Goal: Transaction & Acquisition: Purchase product/service

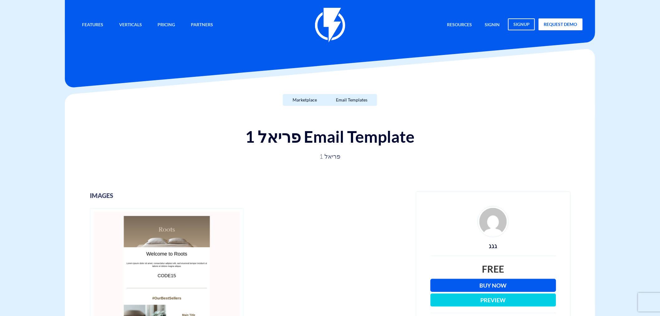
click at [496, 283] on link "Buy Now" at bounding box center [493, 285] width 126 height 13
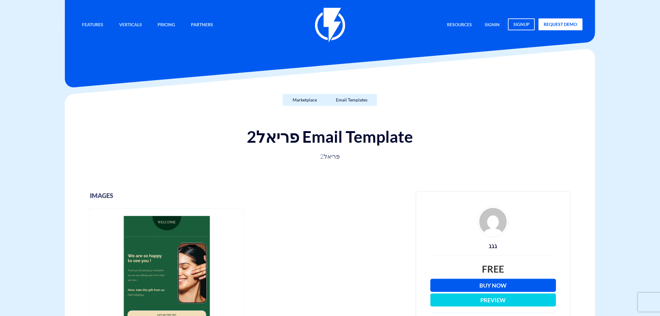
click at [491, 289] on link "Buy Now" at bounding box center [493, 285] width 126 height 13
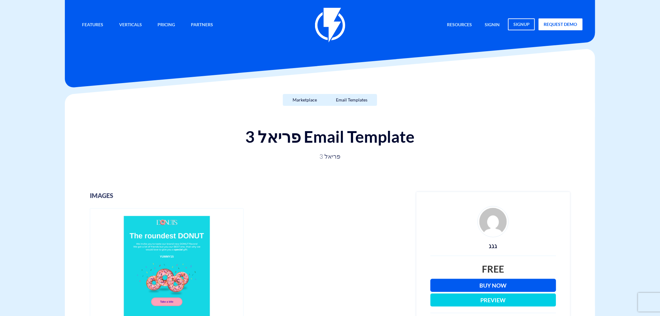
click at [478, 285] on link "Buy Now" at bounding box center [493, 285] width 126 height 13
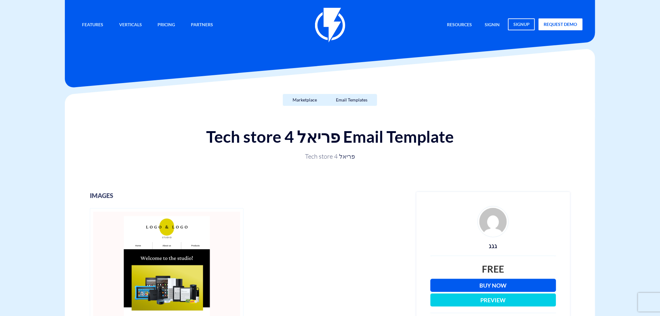
click at [490, 287] on link "Buy Now" at bounding box center [493, 285] width 126 height 13
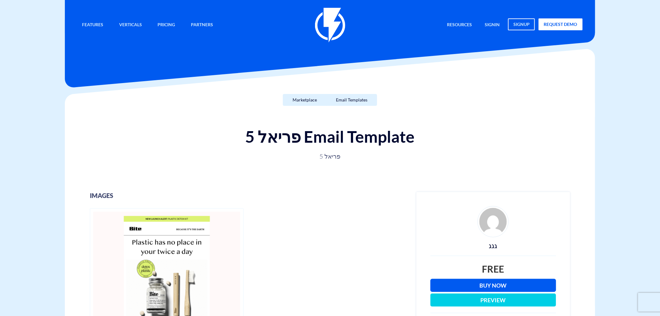
click at [502, 285] on link "Buy Now" at bounding box center [493, 285] width 126 height 13
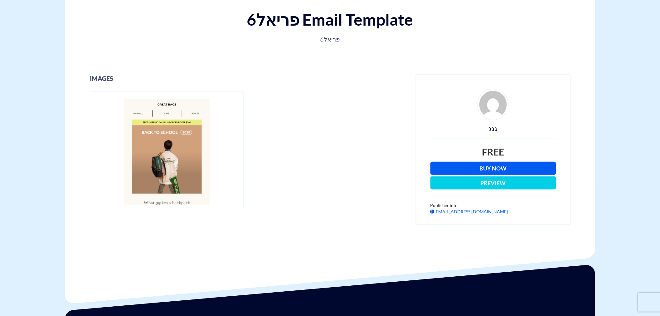
scroll to position [119, 0]
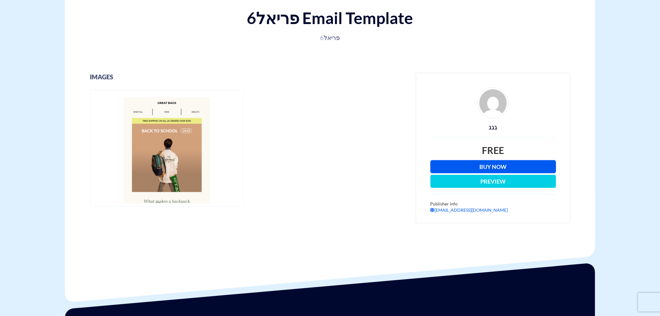
click at [504, 165] on link "Buy Now" at bounding box center [493, 166] width 126 height 13
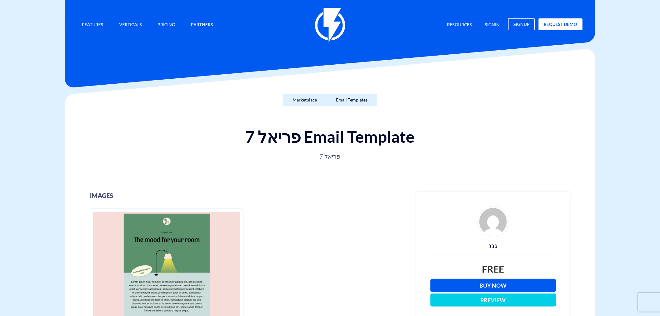
click at [492, 287] on link "Buy Now" at bounding box center [493, 285] width 126 height 13
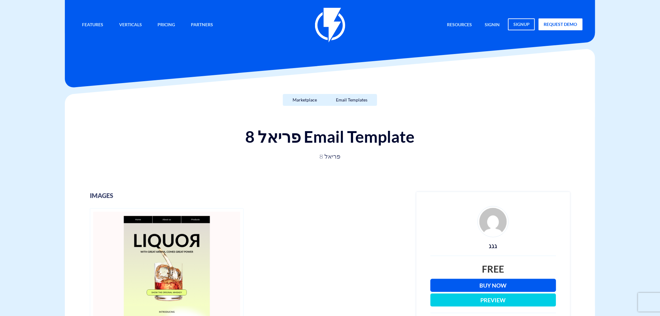
click at [493, 286] on link "Buy Now" at bounding box center [493, 285] width 126 height 13
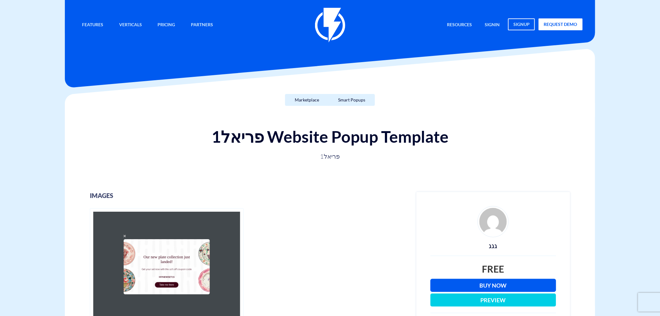
click at [485, 284] on link "Buy Now" at bounding box center [493, 285] width 126 height 13
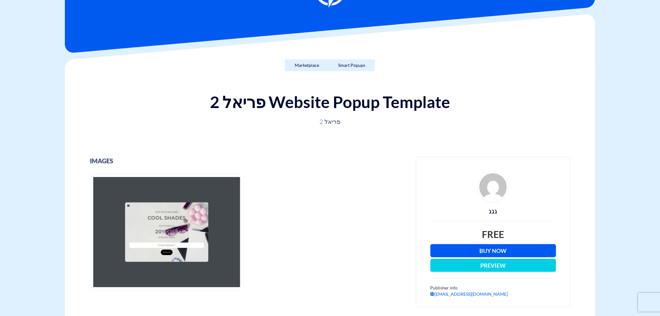
scroll to position [35, 0]
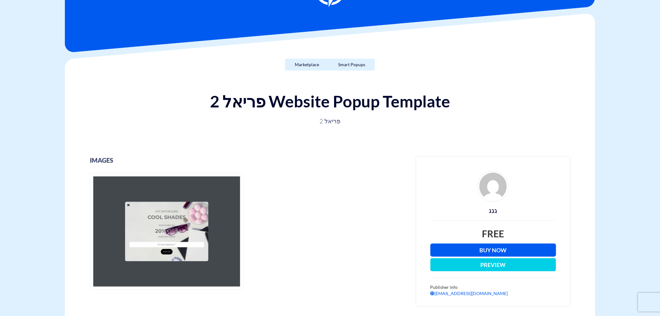
click at [484, 247] on link "Buy Now" at bounding box center [493, 249] width 126 height 13
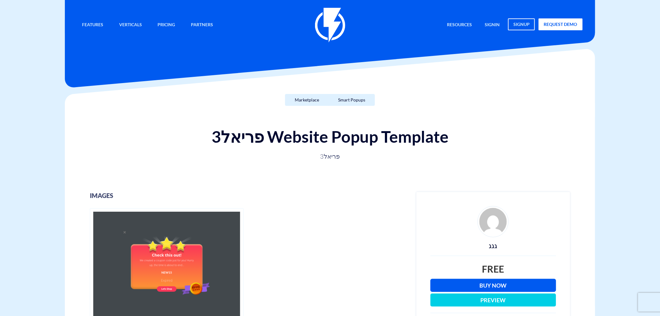
click at [486, 285] on link "Buy Now" at bounding box center [493, 285] width 126 height 13
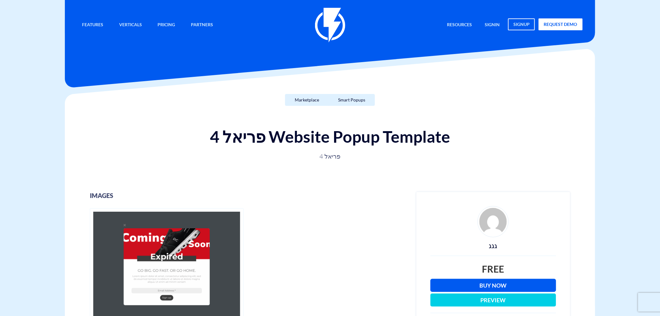
click at [490, 285] on link "Buy Now" at bounding box center [493, 285] width 126 height 13
